Goal: Information Seeking & Learning: Learn about a topic

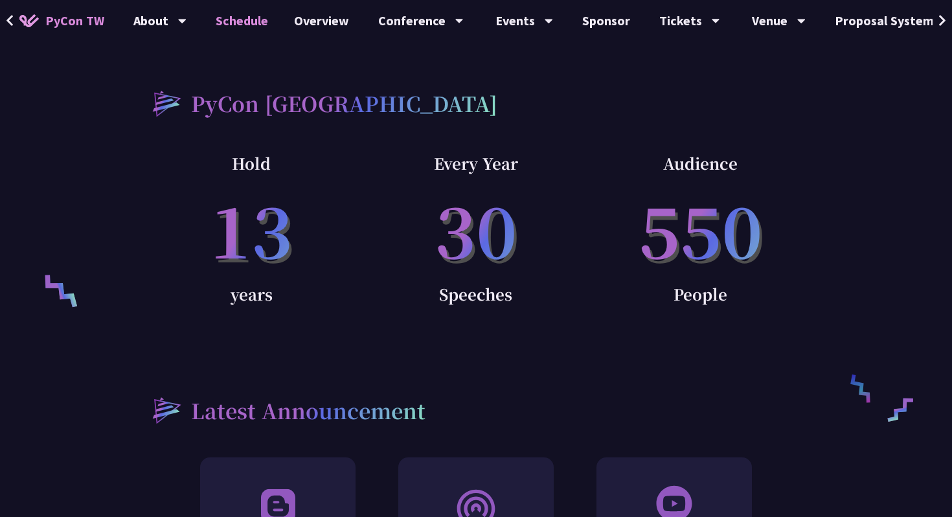
click at [258, 20] on link "Schedule" at bounding box center [242, 20] width 78 height 41
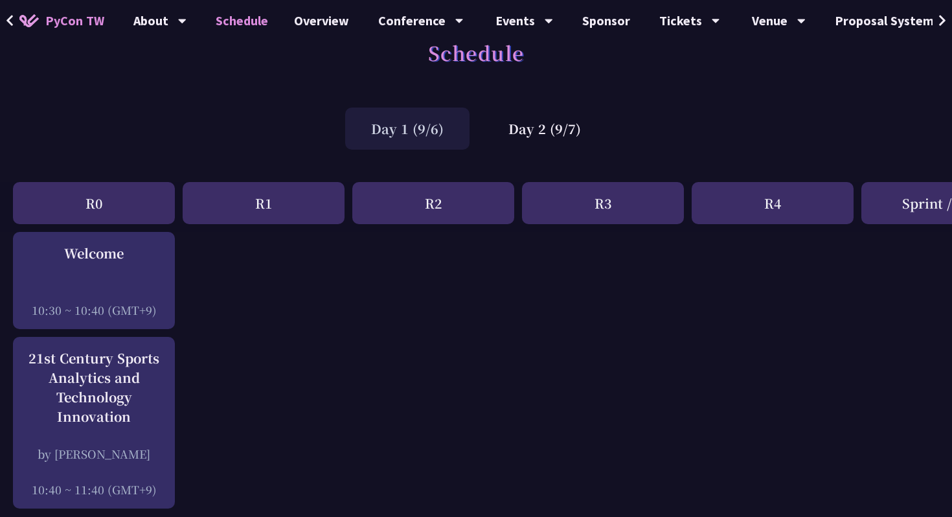
scroll to position [36, 0]
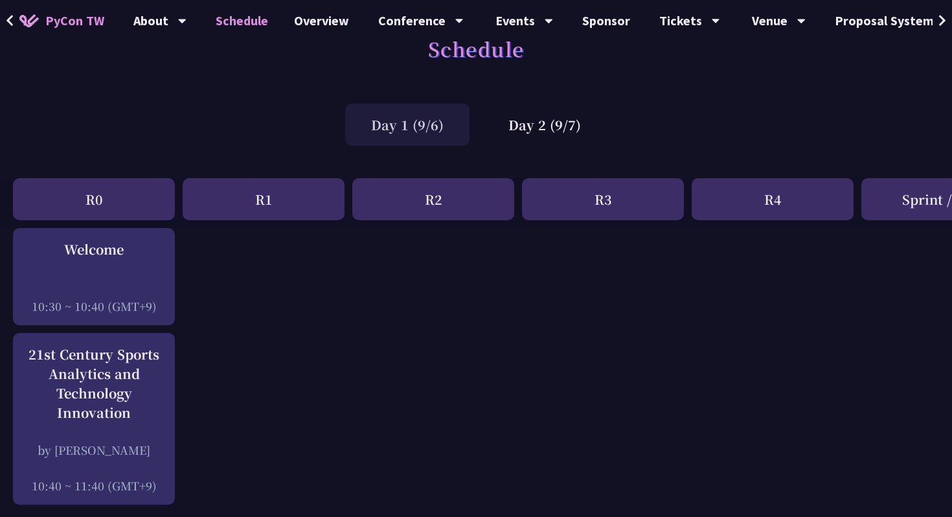
click at [403, 126] on div "Day 1 (9/6)" at bounding box center [407, 125] width 124 height 42
click at [533, 126] on div "Day 2 (9/7)" at bounding box center [544, 125] width 124 height 42
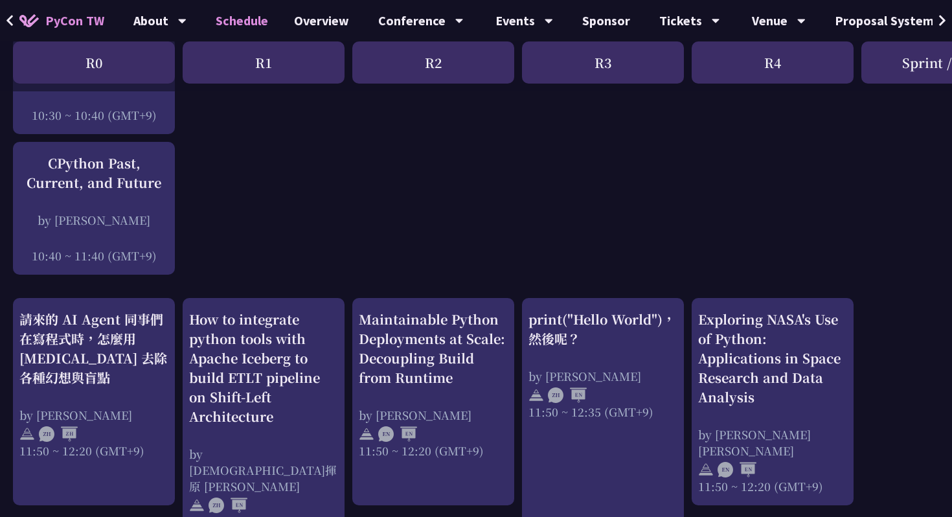
scroll to position [229, 0]
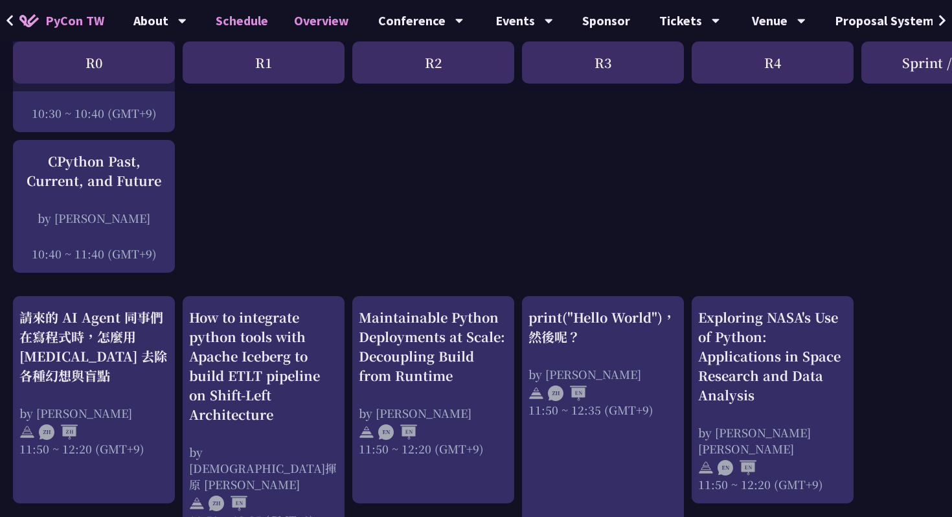
click at [326, 23] on link "Overview" at bounding box center [321, 20] width 81 height 41
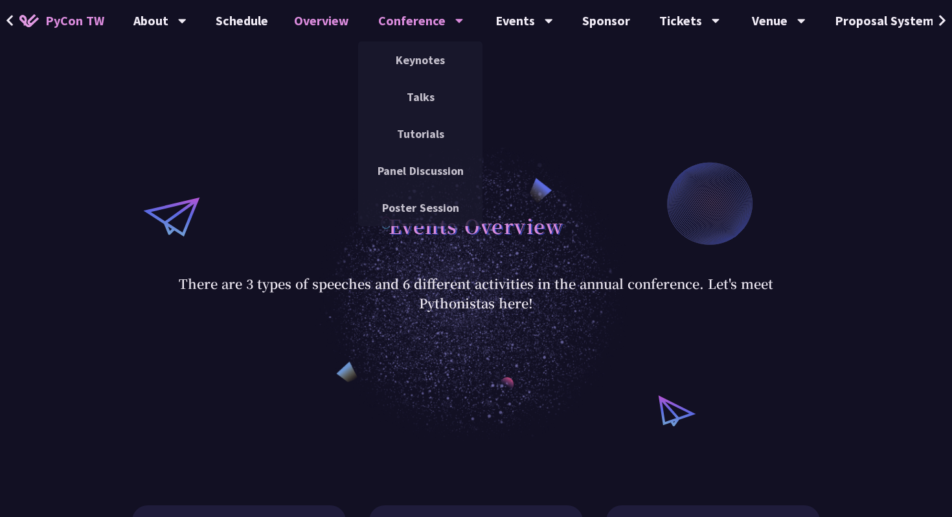
click at [187, 17] on div "Conference" at bounding box center [159, 20] width 53 height 41
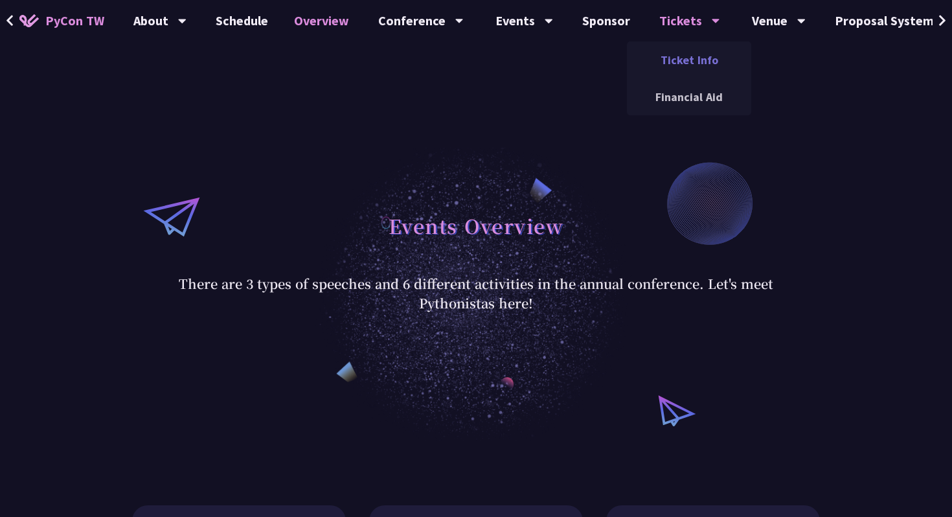
click at [681, 72] on link "Ticket Info" at bounding box center [689, 60] width 124 height 30
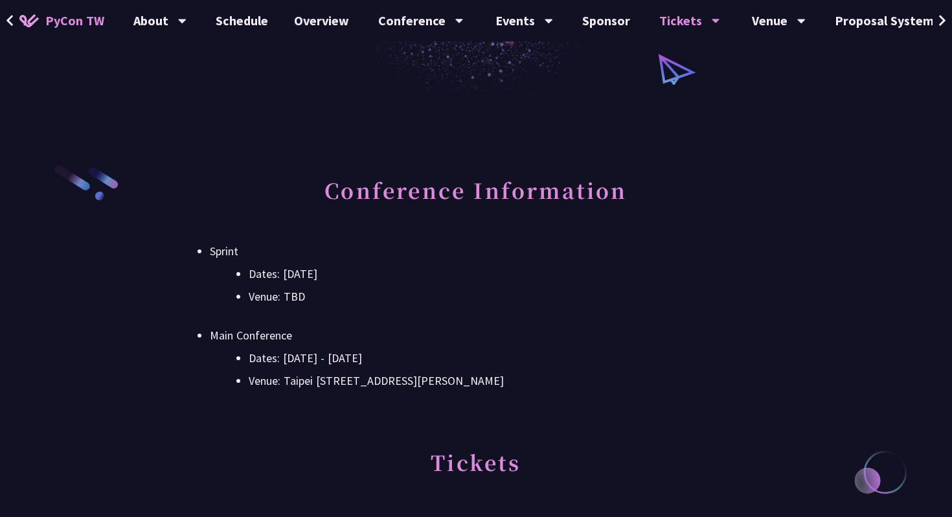
scroll to position [617, 0]
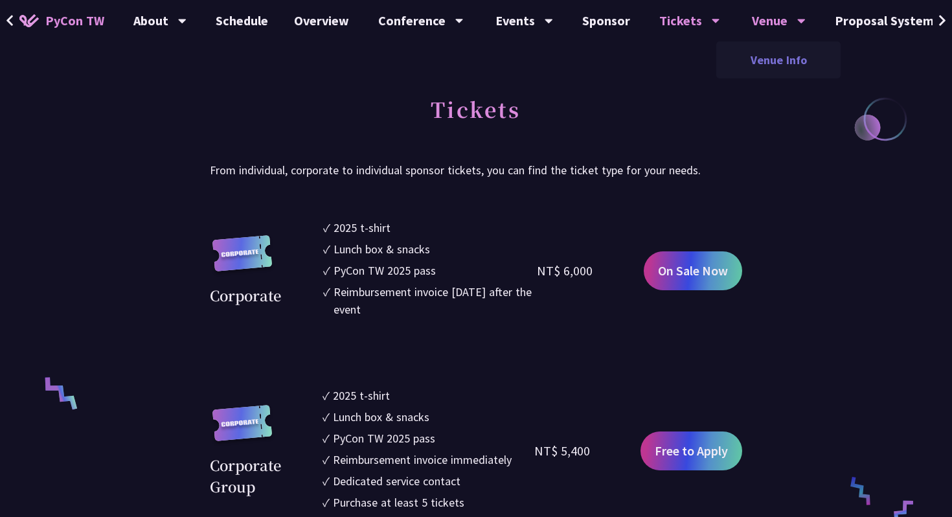
click at [750, 66] on link "Venue Info" at bounding box center [778, 60] width 124 height 30
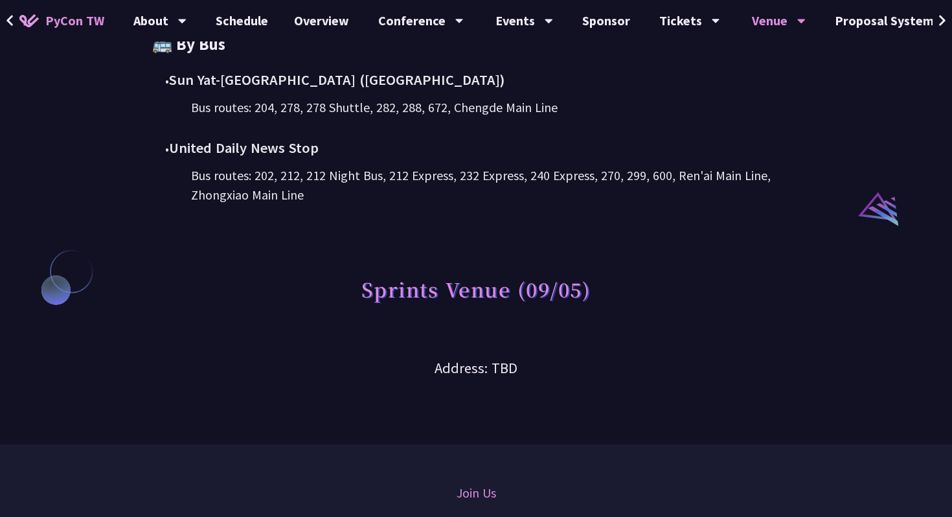
scroll to position [966, 0]
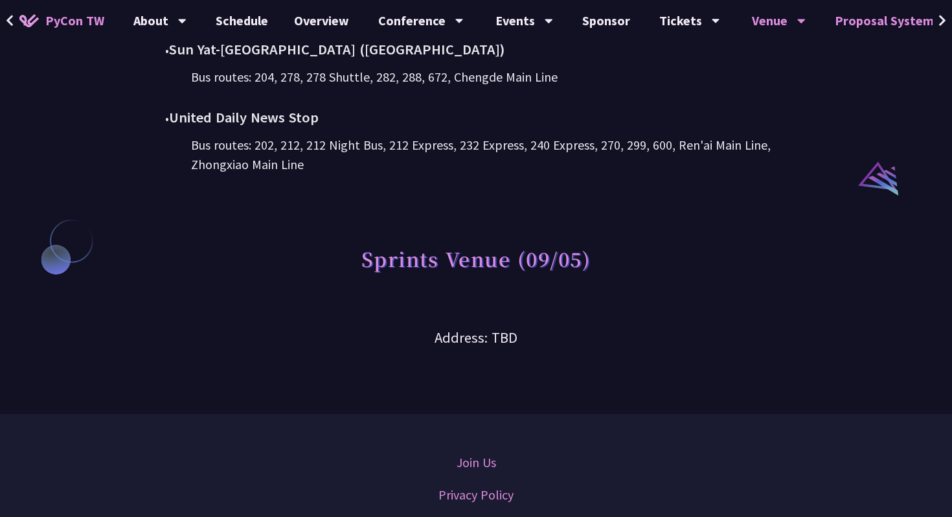
click at [932, 25] on link "Proposal System" at bounding box center [884, 20] width 125 height 41
